Goal: Information Seeking & Learning: Learn about a topic

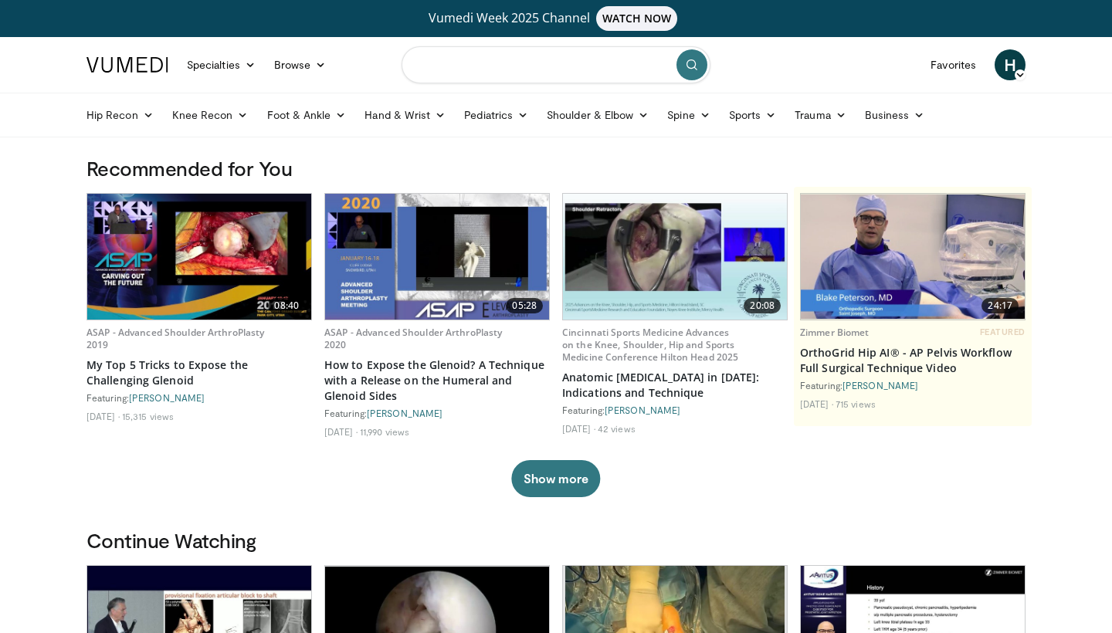
click at [555, 49] on input "Search topics, interventions" at bounding box center [556, 64] width 309 height 37
type input "**********"
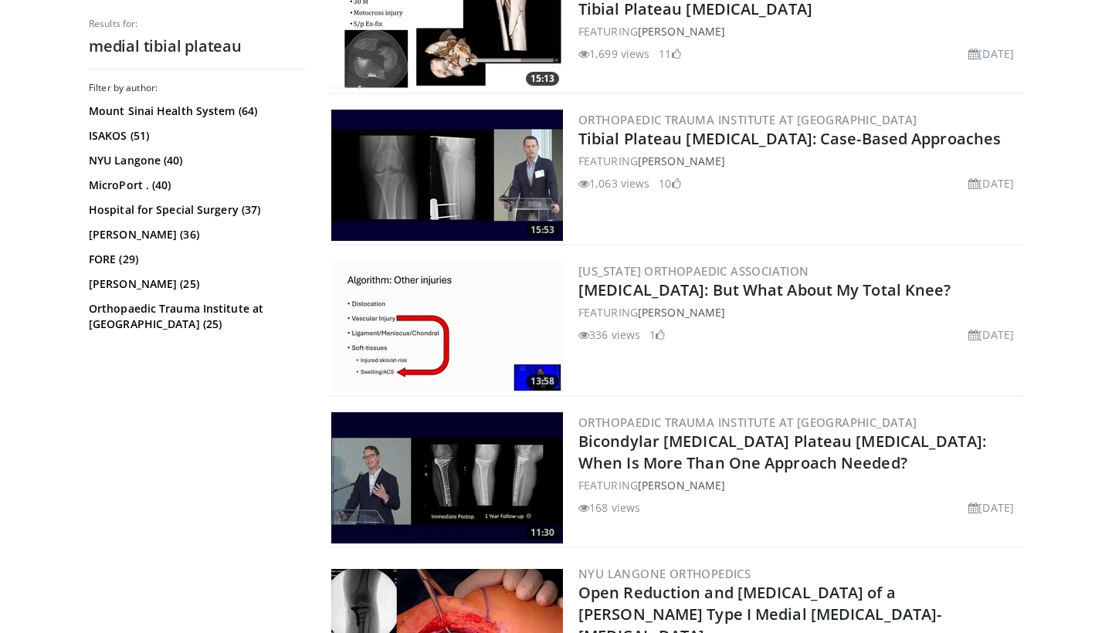
scroll to position [707, 0]
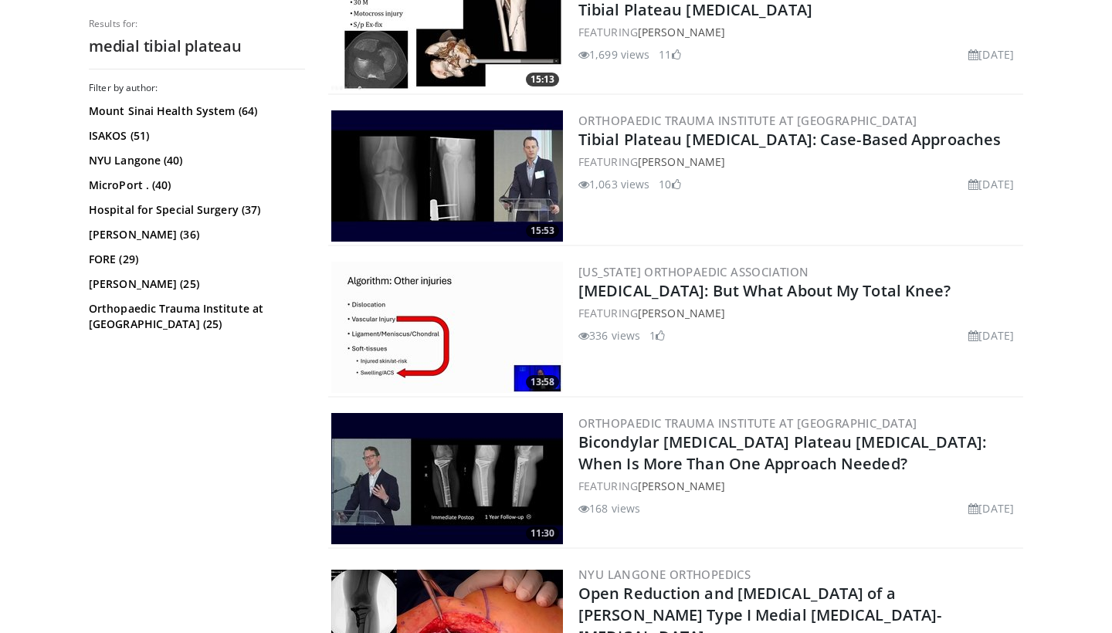
click at [465, 220] on img at bounding box center [447, 175] width 232 height 131
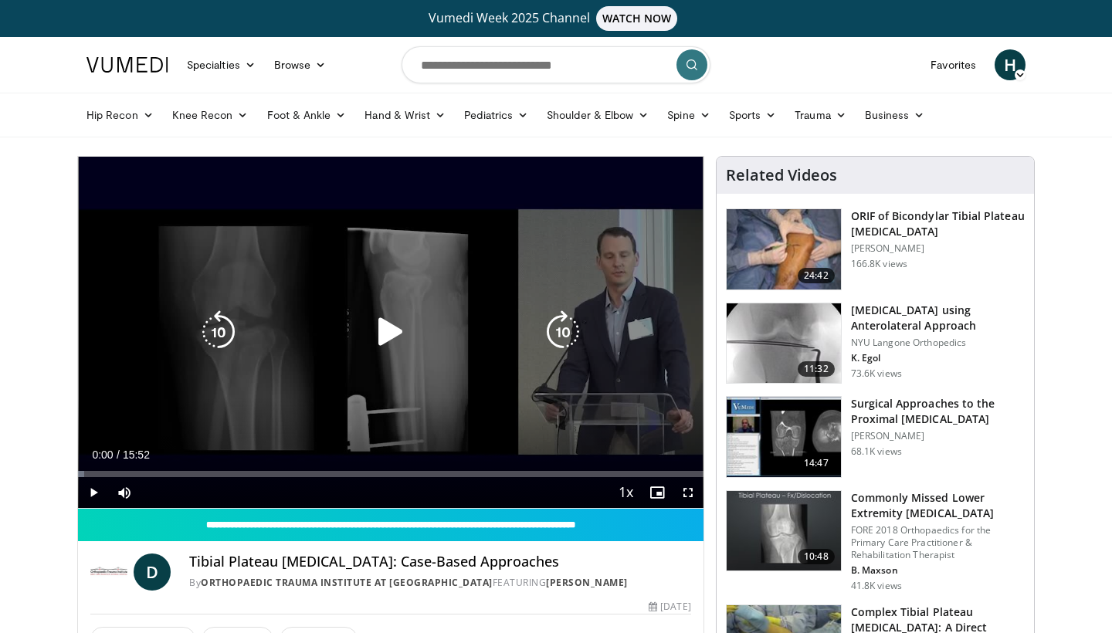
click at [401, 319] on icon "Video Player" at bounding box center [390, 331] width 43 height 43
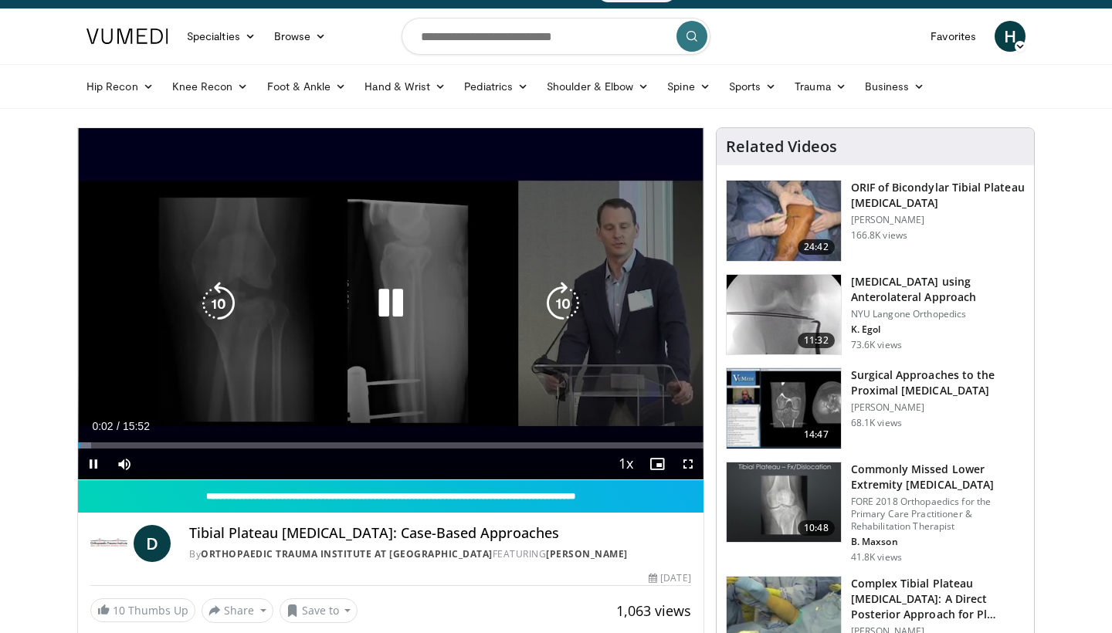
scroll to position [37, 0]
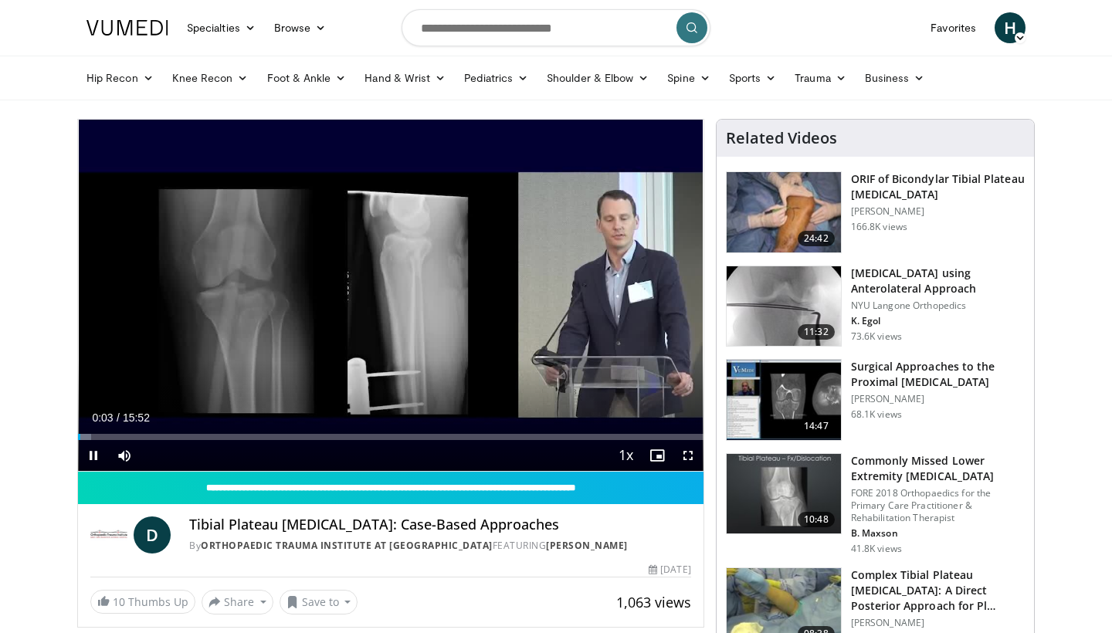
click at [687, 457] on span "Video Player" at bounding box center [688, 455] width 31 height 31
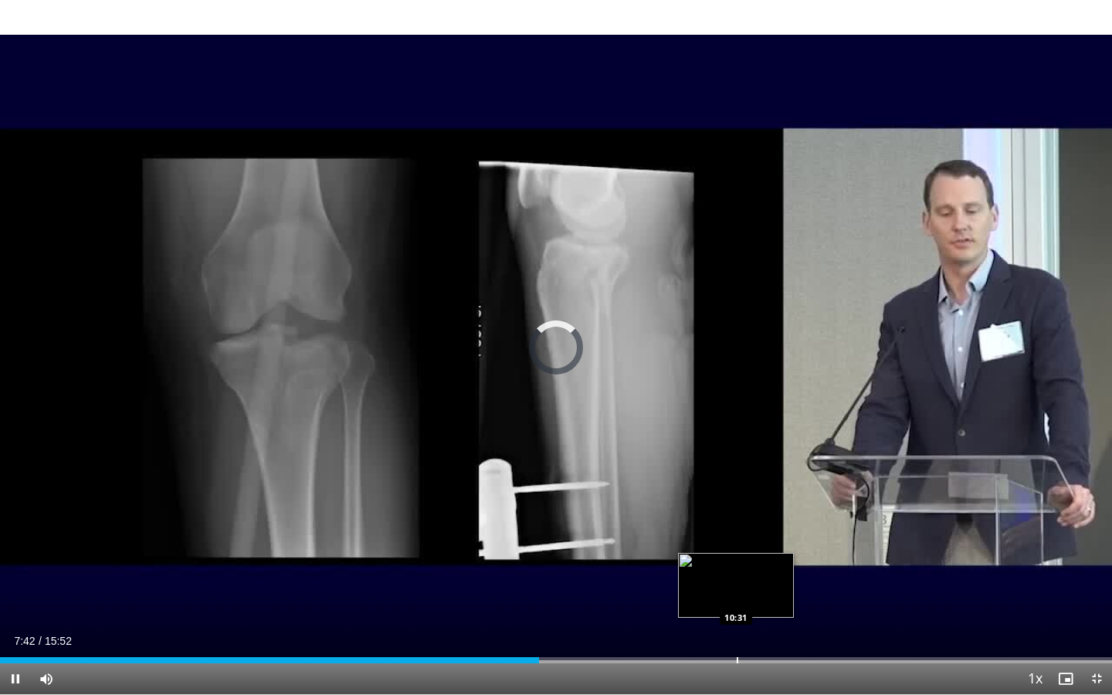
click at [737, 633] on div "Progress Bar" at bounding box center [738, 660] width 2 height 6
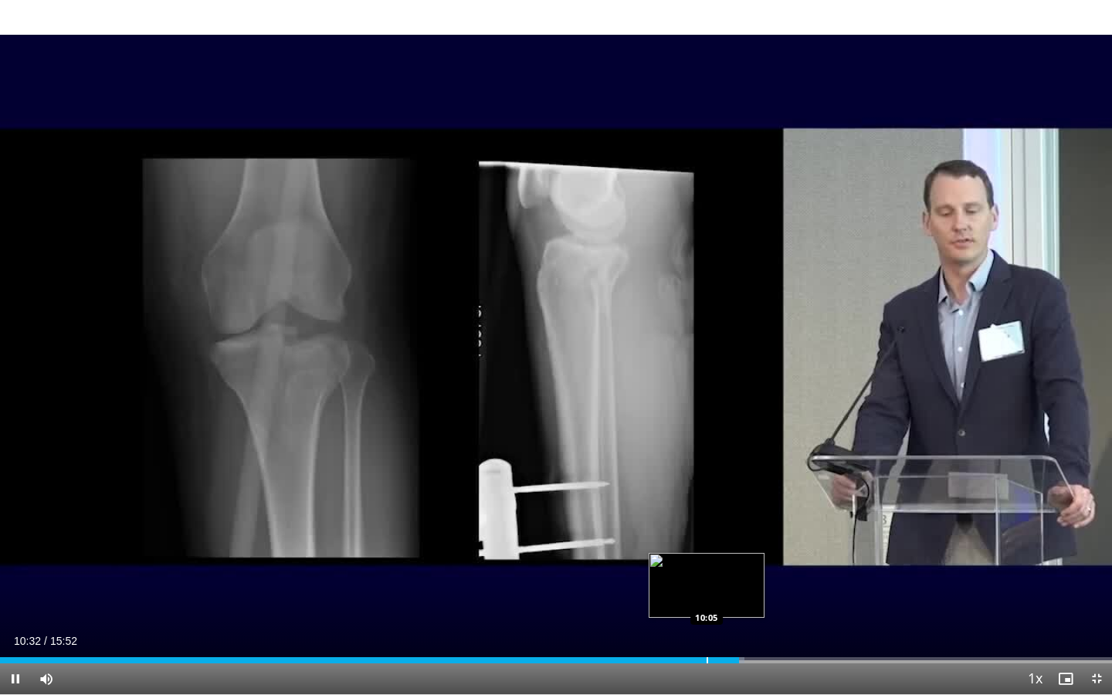
click at [707, 633] on div "Progress Bar" at bounding box center [708, 660] width 2 height 6
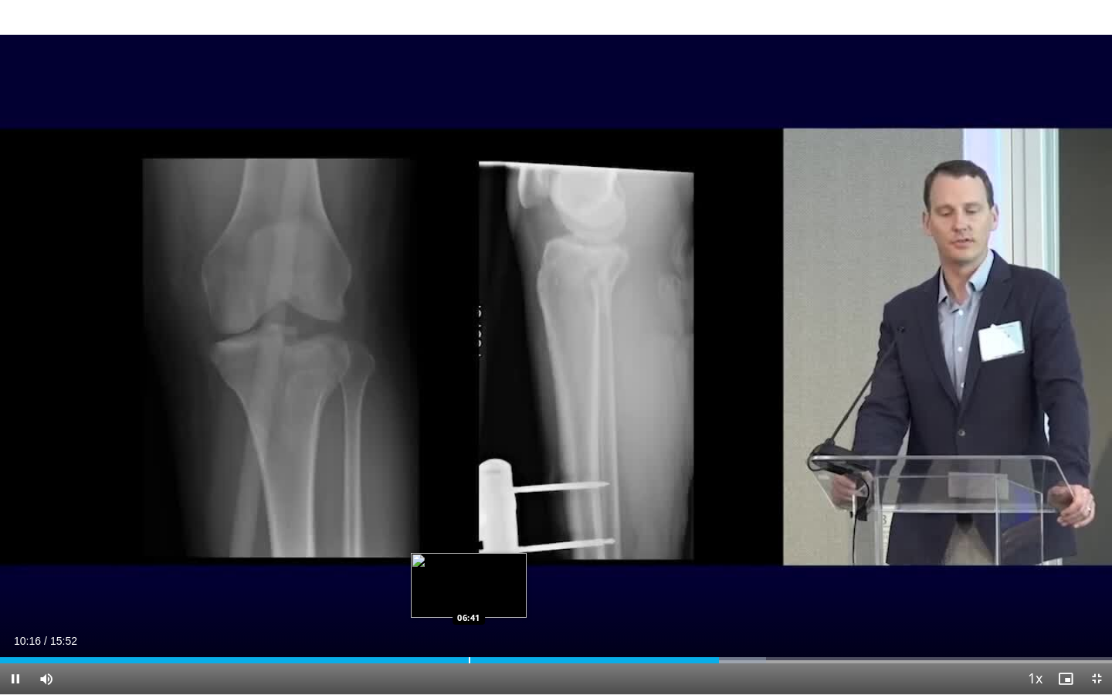
click at [469, 633] on div "Progress Bar" at bounding box center [470, 660] width 2 height 6
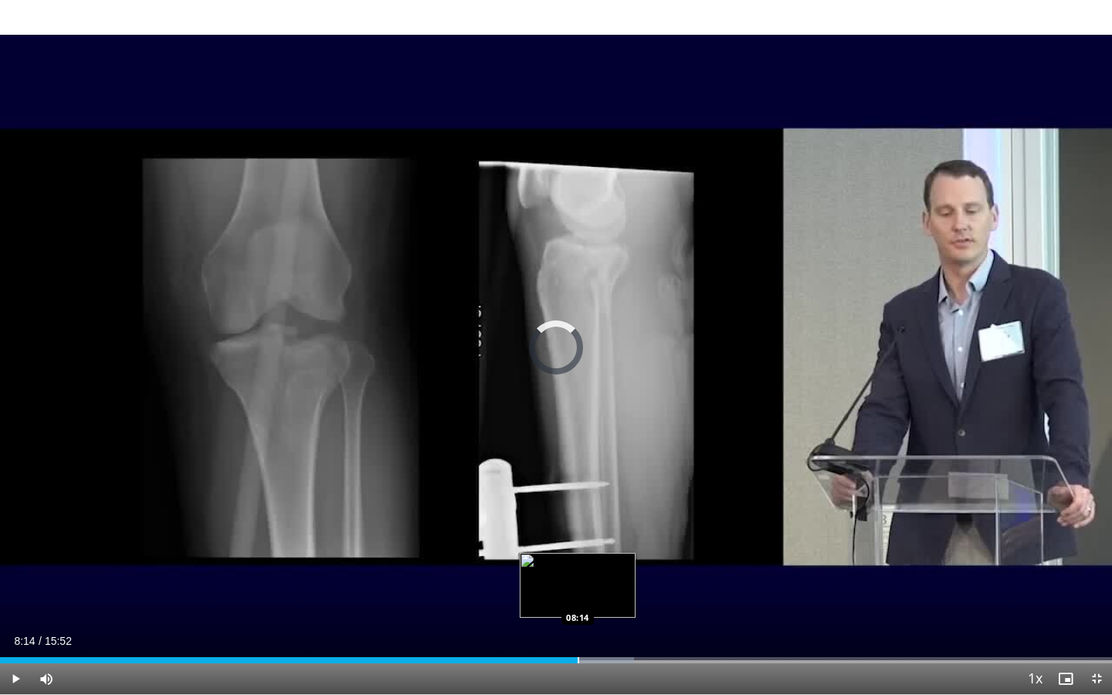
click at [578, 633] on div "Progress Bar" at bounding box center [579, 660] width 2 height 6
click at [595, 633] on div "Progress Bar" at bounding box center [595, 660] width 2 height 6
click at [616, 633] on div "Loaded : 60.92% 08:35 08:48" at bounding box center [556, 656] width 1112 height 15
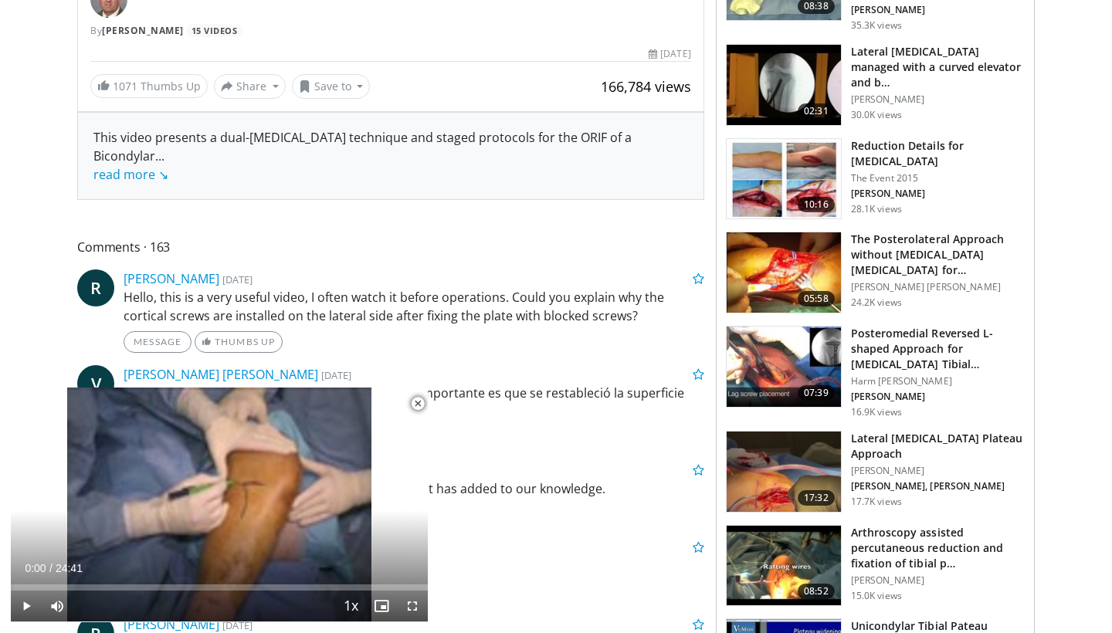
scroll to position [575, 0]
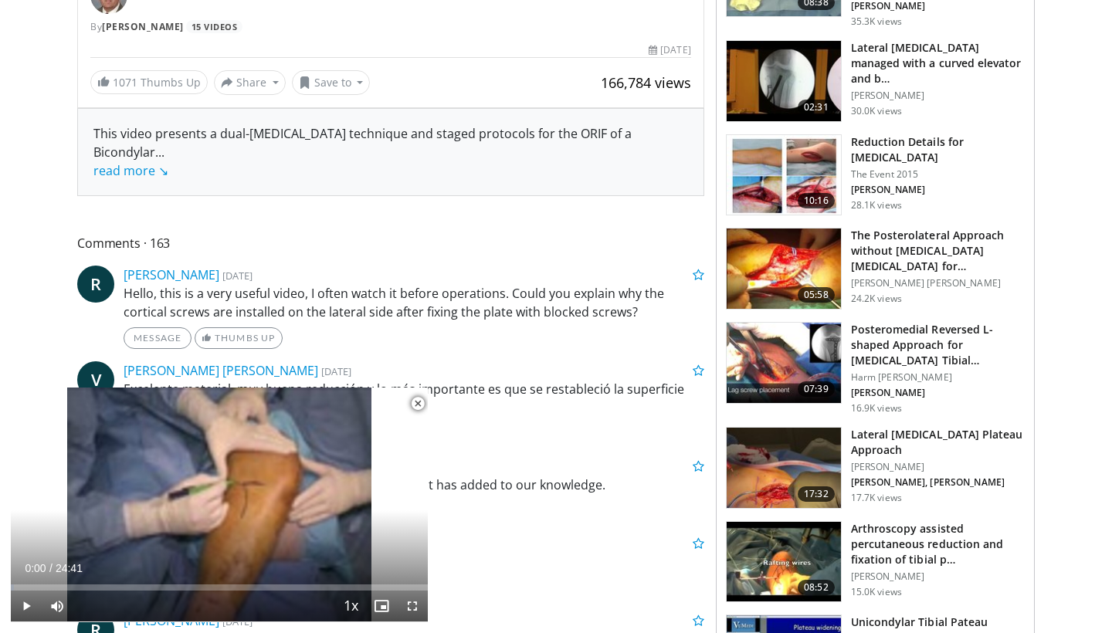
click at [822, 362] on img at bounding box center [784, 363] width 114 height 80
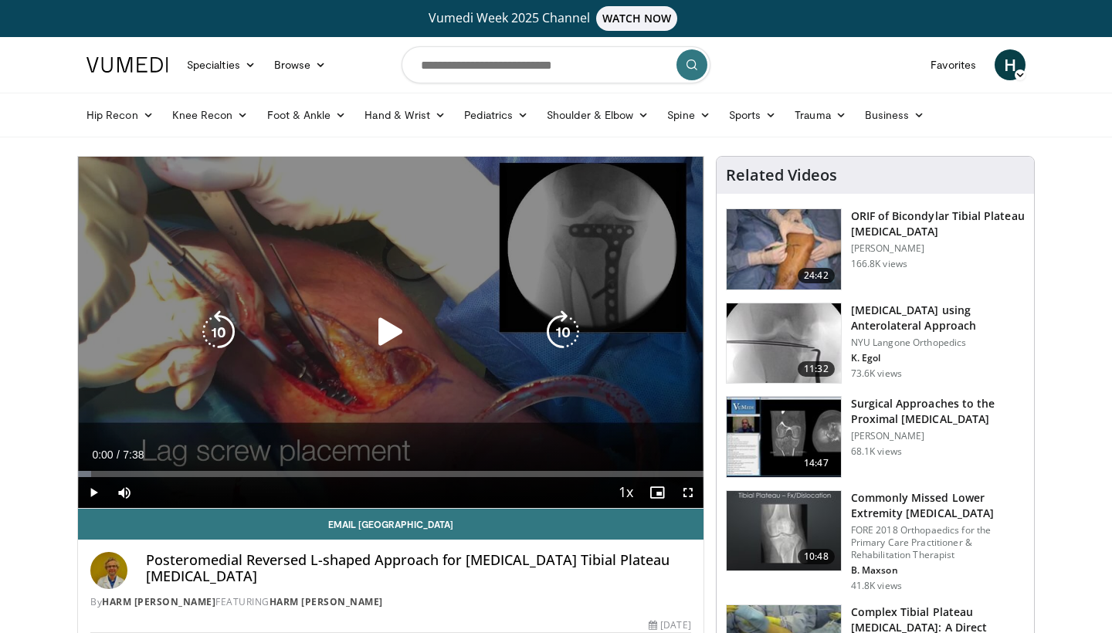
click at [385, 338] on icon "Video Player" at bounding box center [390, 331] width 43 height 43
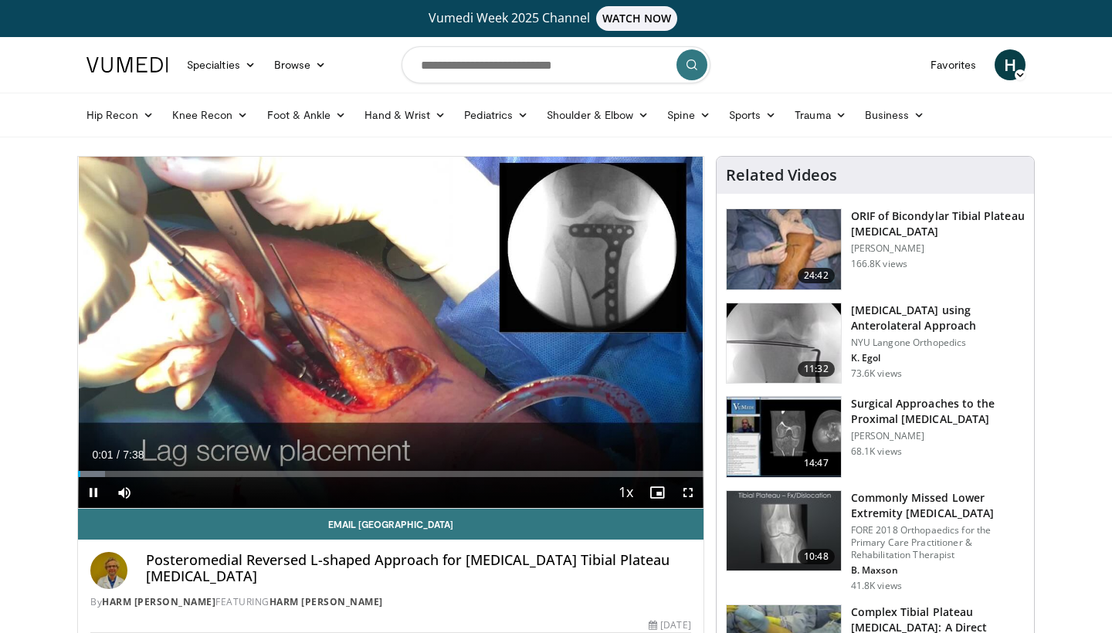
click at [684, 497] on span "Video Player" at bounding box center [688, 492] width 31 height 31
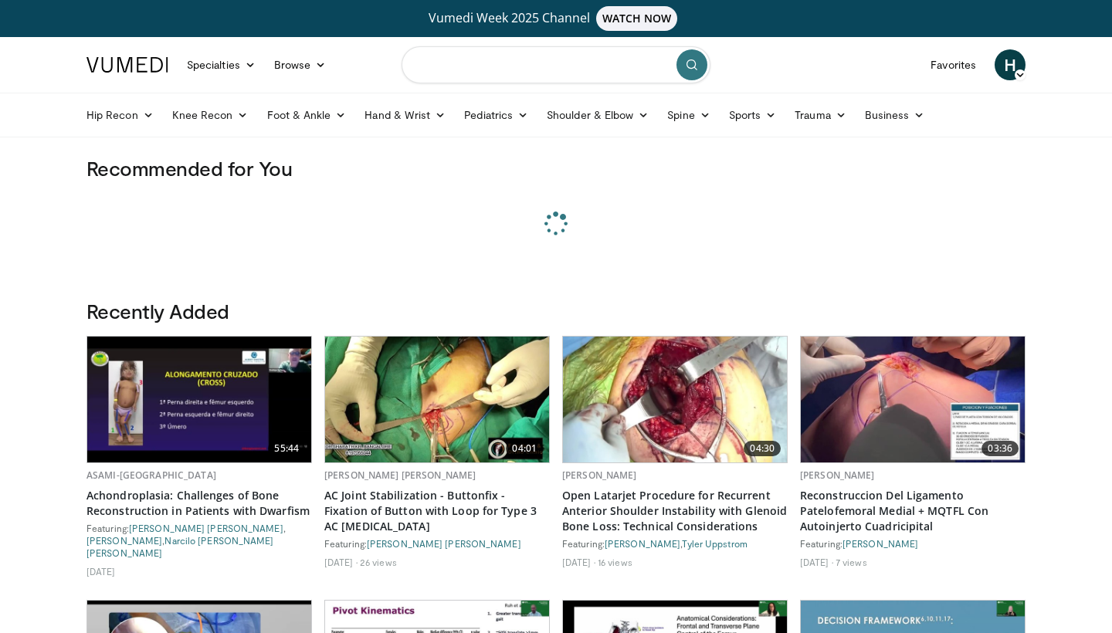
click at [555, 66] on input "Search topics, interventions" at bounding box center [556, 64] width 309 height 37
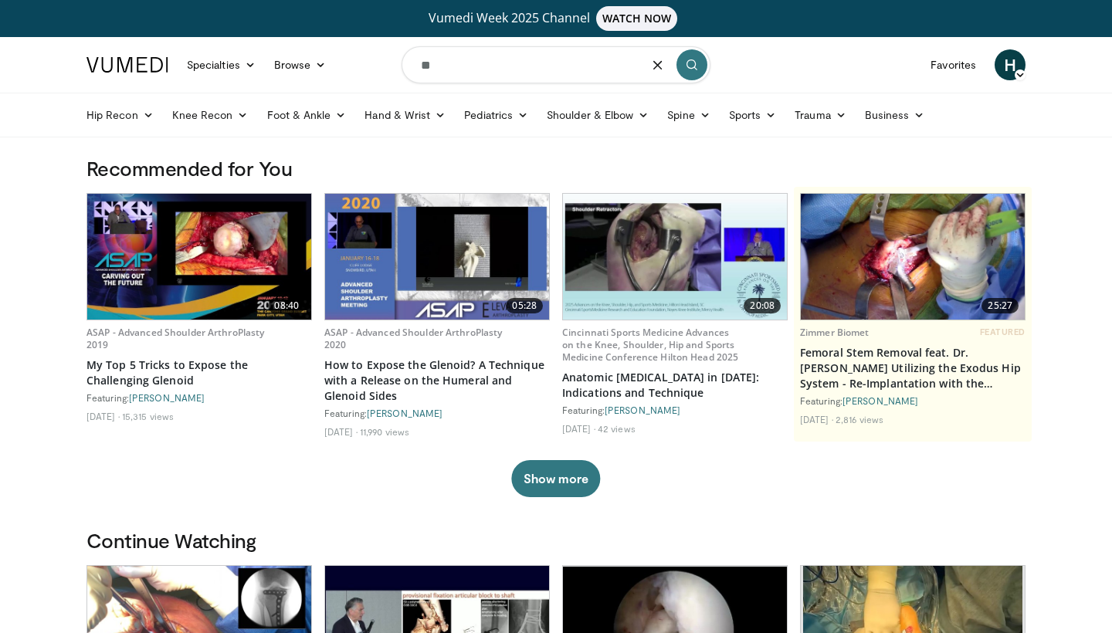
type input "*"
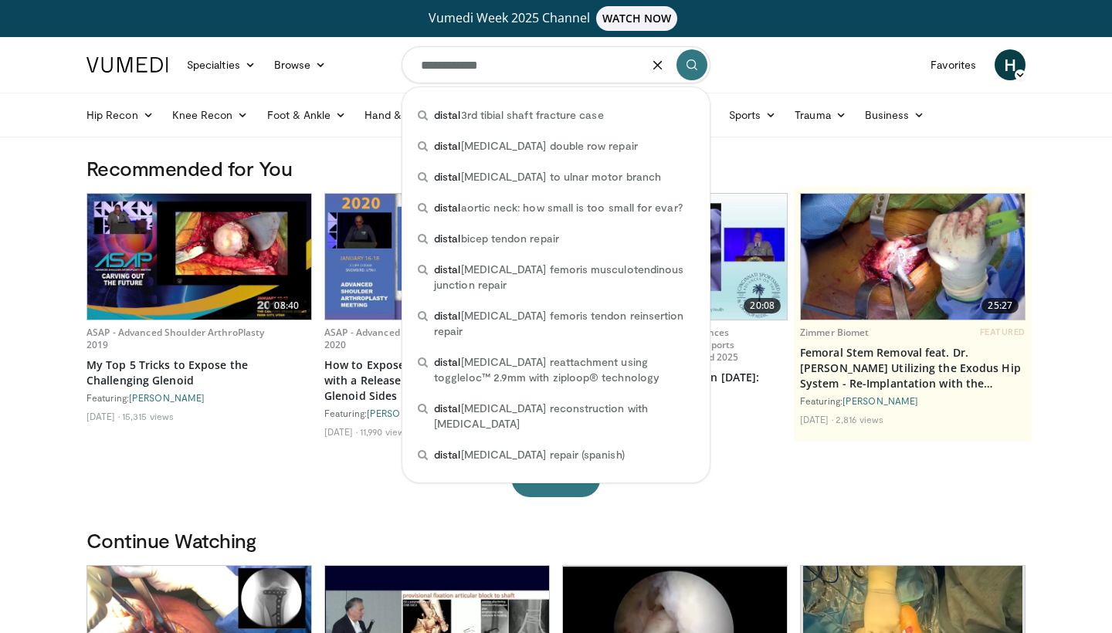
type input "**********"
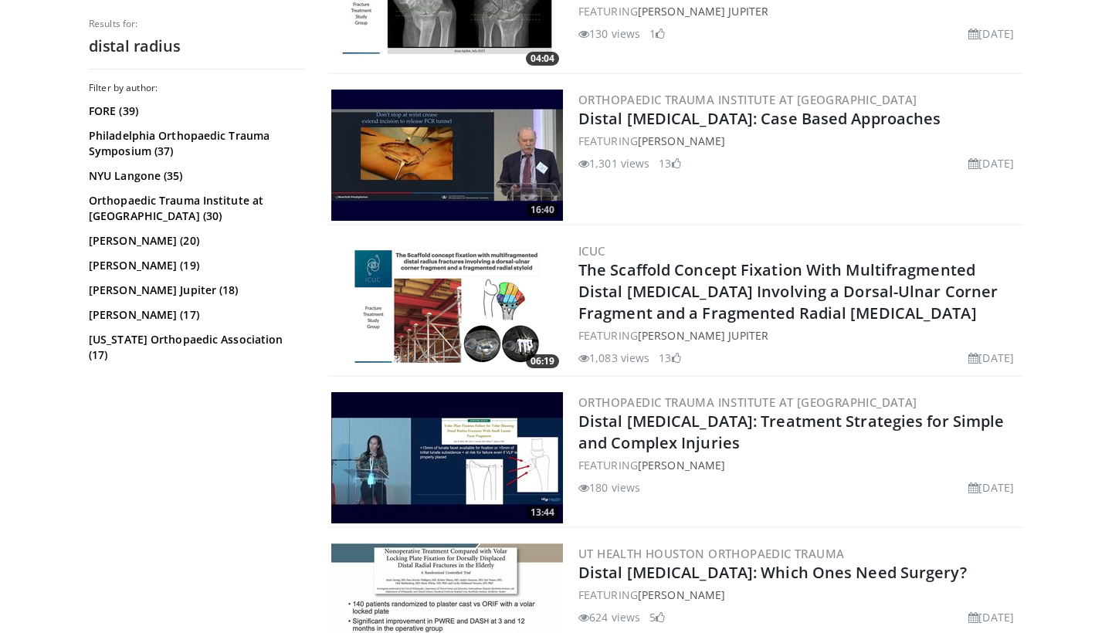
scroll to position [1787, 0]
click at [521, 159] on img at bounding box center [447, 155] width 232 height 131
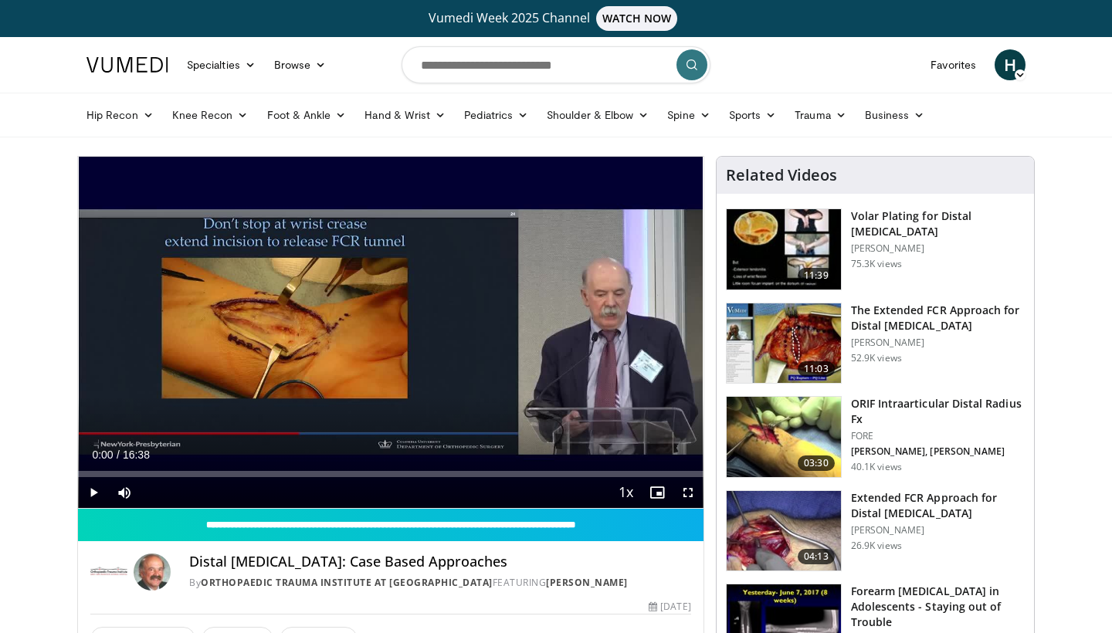
click at [93, 497] on span "Video Player" at bounding box center [93, 492] width 31 height 31
click at [90, 493] on div "10 seconds Tap to unmute" at bounding box center [391, 332] width 626 height 351
